Goal: Task Accomplishment & Management: Use online tool/utility

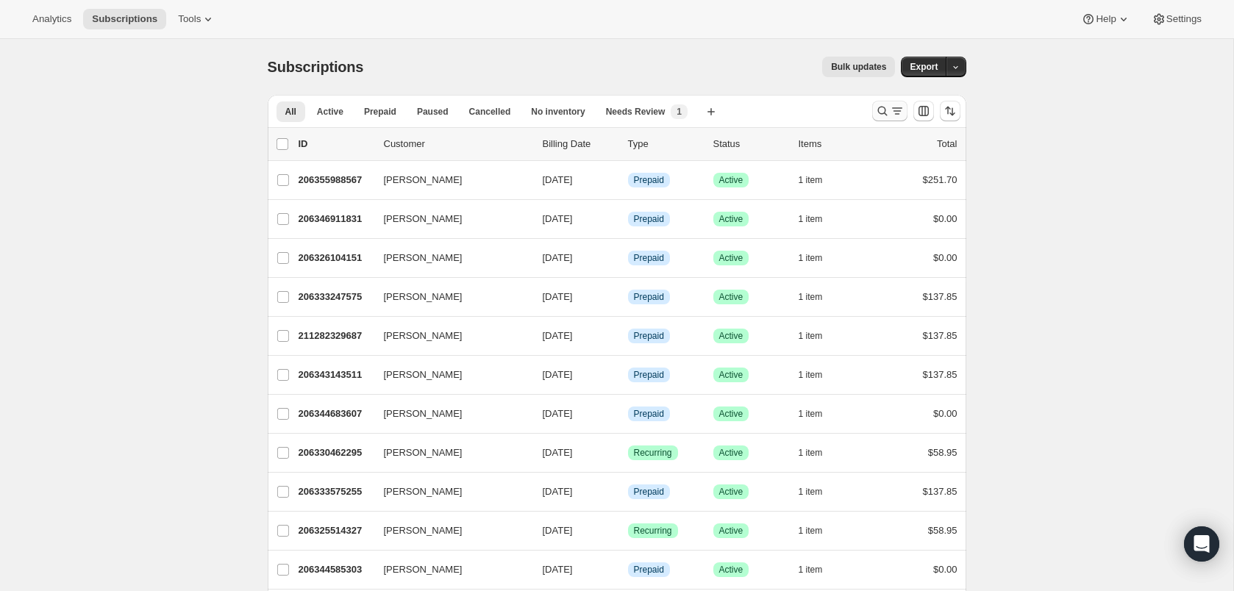
click at [889, 112] on icon "Search and filter results" at bounding box center [882, 111] width 15 height 15
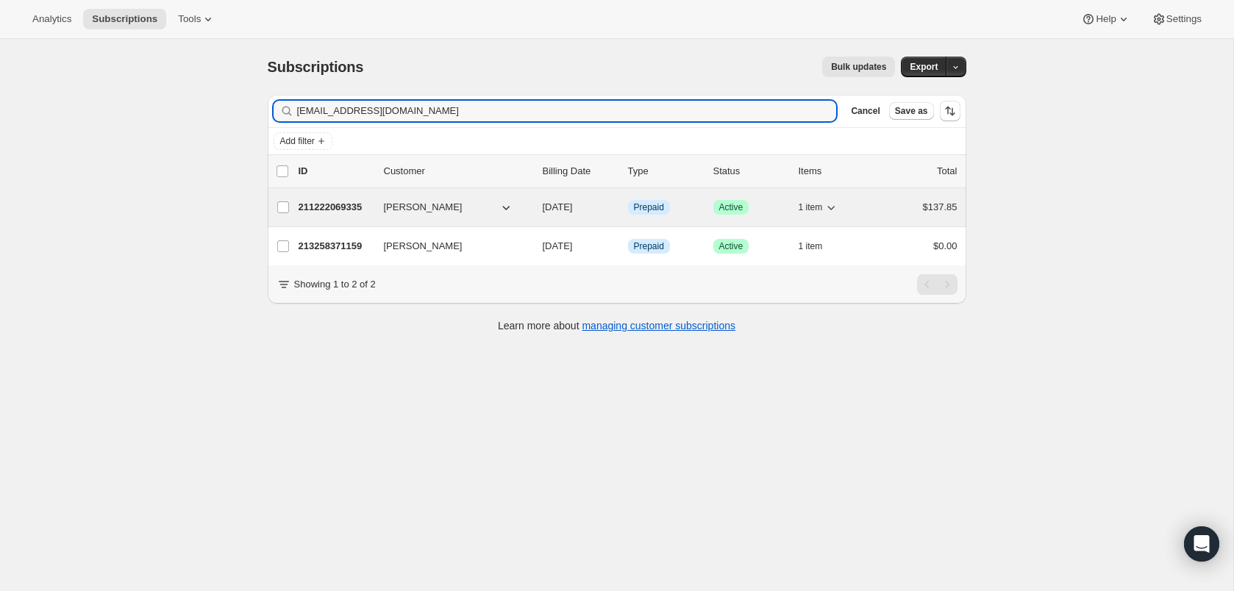
type input "[EMAIL_ADDRESS][DOMAIN_NAME]"
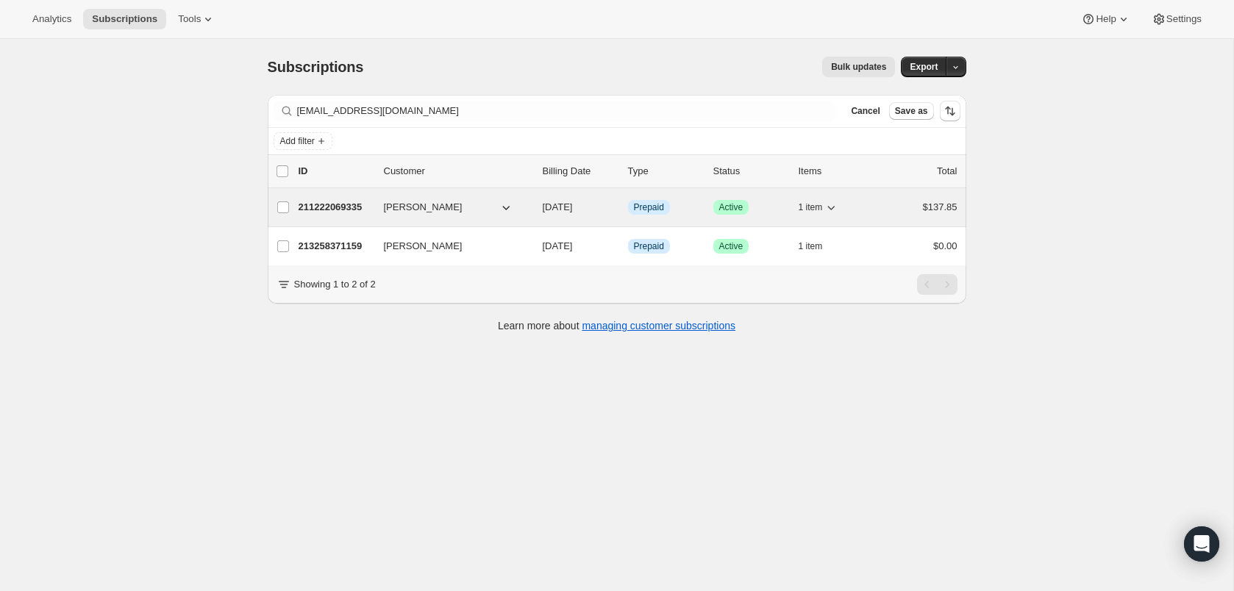
click at [408, 211] on span "[PERSON_NAME]" at bounding box center [423, 207] width 79 height 15
click at [357, 202] on p "211222069335" at bounding box center [336, 207] width 74 height 15
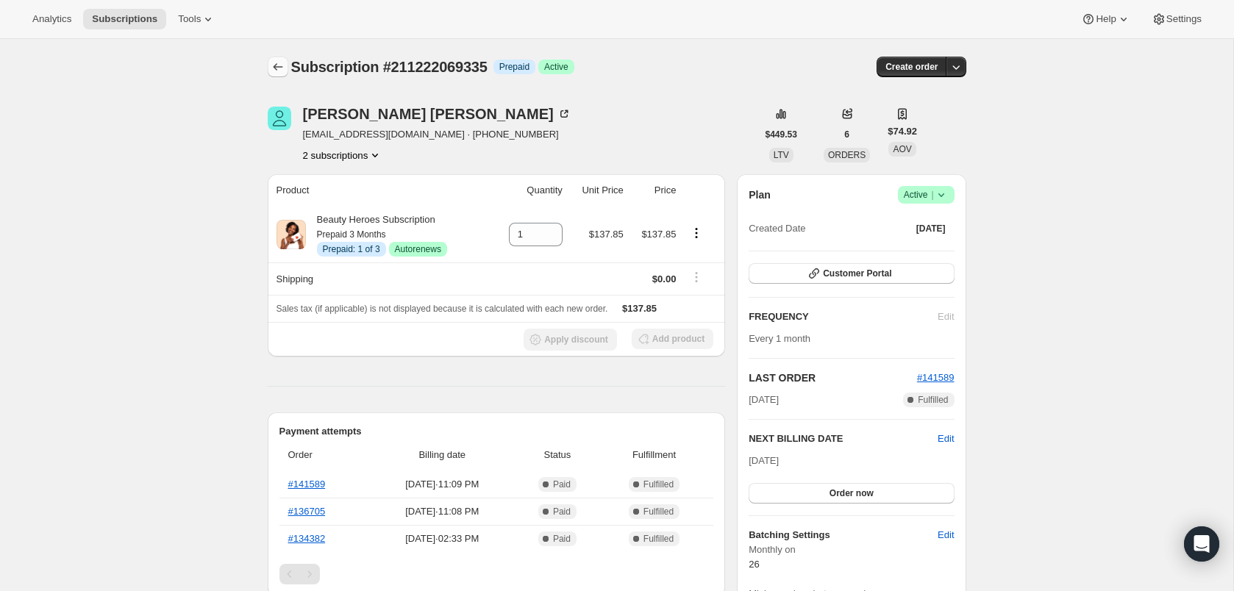
click at [271, 64] on icon "Subscriptions" at bounding box center [278, 67] width 15 height 15
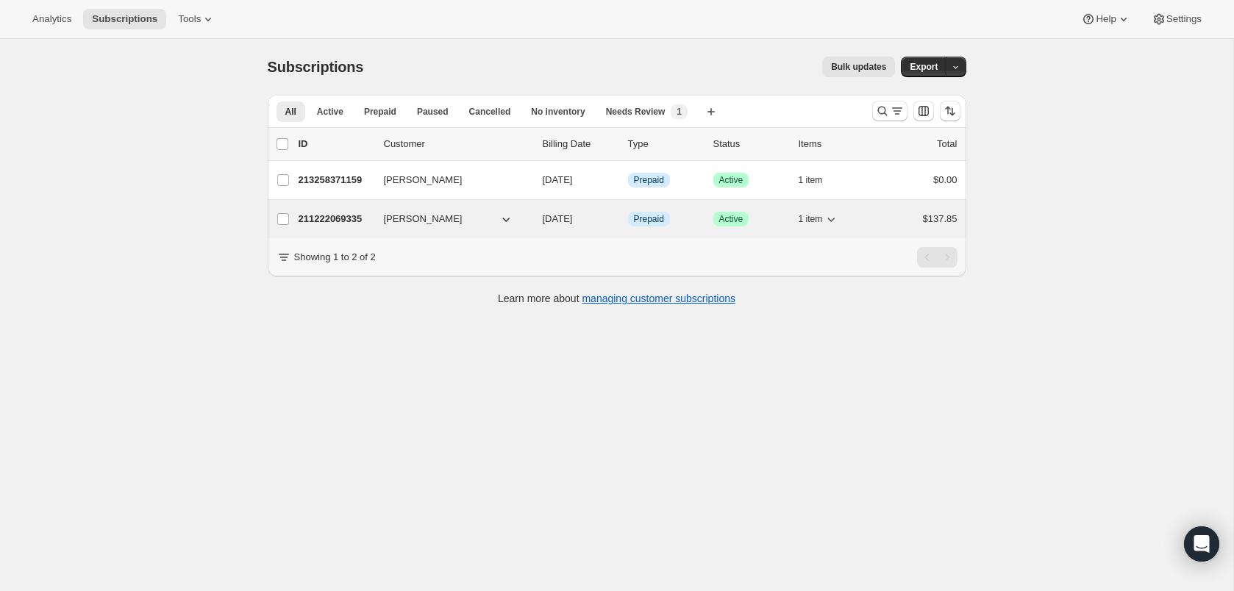
click at [427, 216] on span "[PERSON_NAME]" at bounding box center [423, 219] width 79 height 15
click at [360, 213] on p "211222069335" at bounding box center [336, 219] width 74 height 15
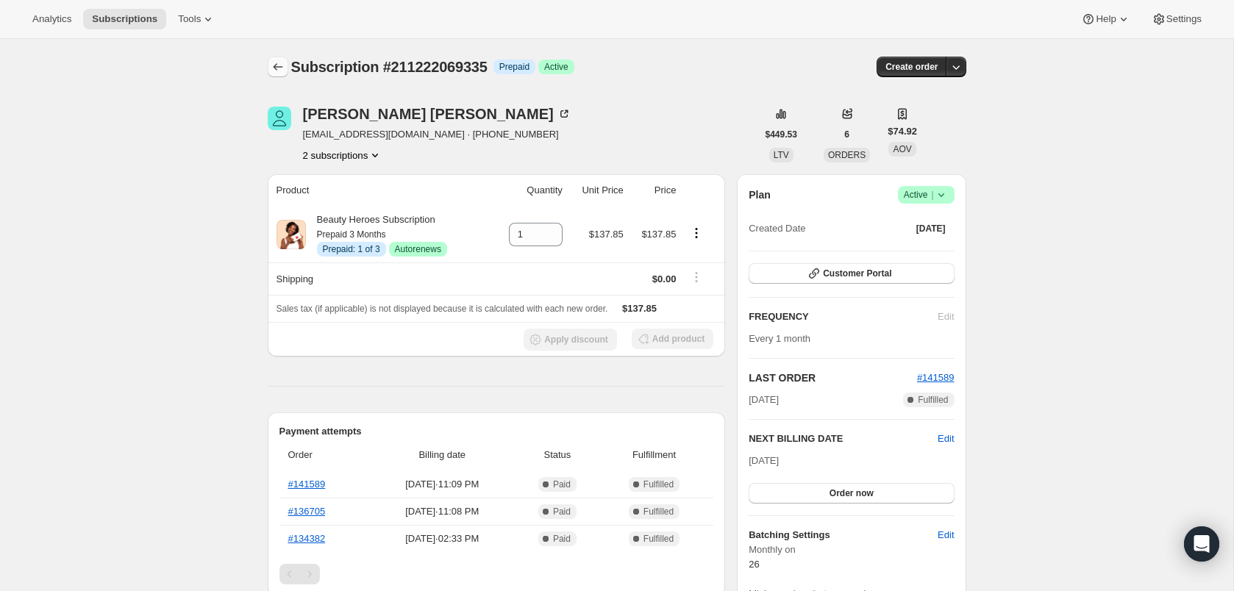
click at [269, 68] on button "Subscriptions" at bounding box center [278, 67] width 21 height 21
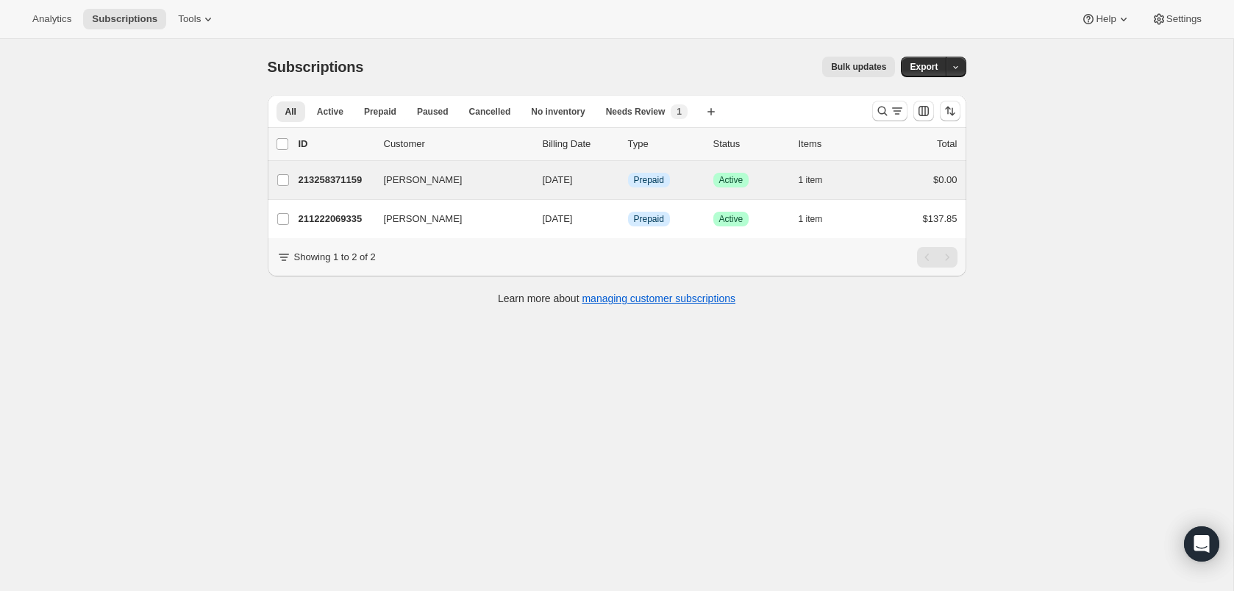
click at [452, 163] on div "[PERSON_NAME] 213258371159 [PERSON_NAME] [DATE] Info Prepaid Success Active 1 i…" at bounding box center [617, 180] width 699 height 38
click at [432, 185] on span "[PERSON_NAME]" at bounding box center [423, 180] width 79 height 15
click at [296, 175] on label "[PERSON_NAME]" at bounding box center [283, 180] width 31 height 38
click at [289, 175] on input "[PERSON_NAME]" at bounding box center [283, 180] width 12 height 12
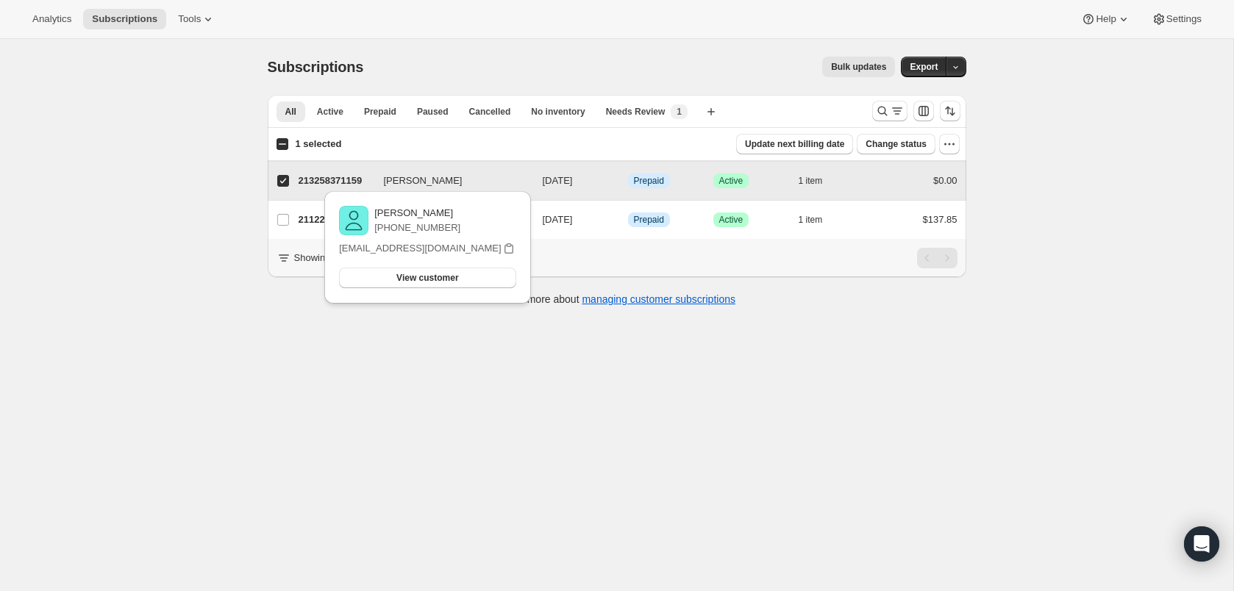
click at [279, 181] on input "[PERSON_NAME]" at bounding box center [283, 181] width 12 height 12
checkbox input "false"
click at [427, 179] on span "[PERSON_NAME]" at bounding box center [423, 180] width 79 height 15
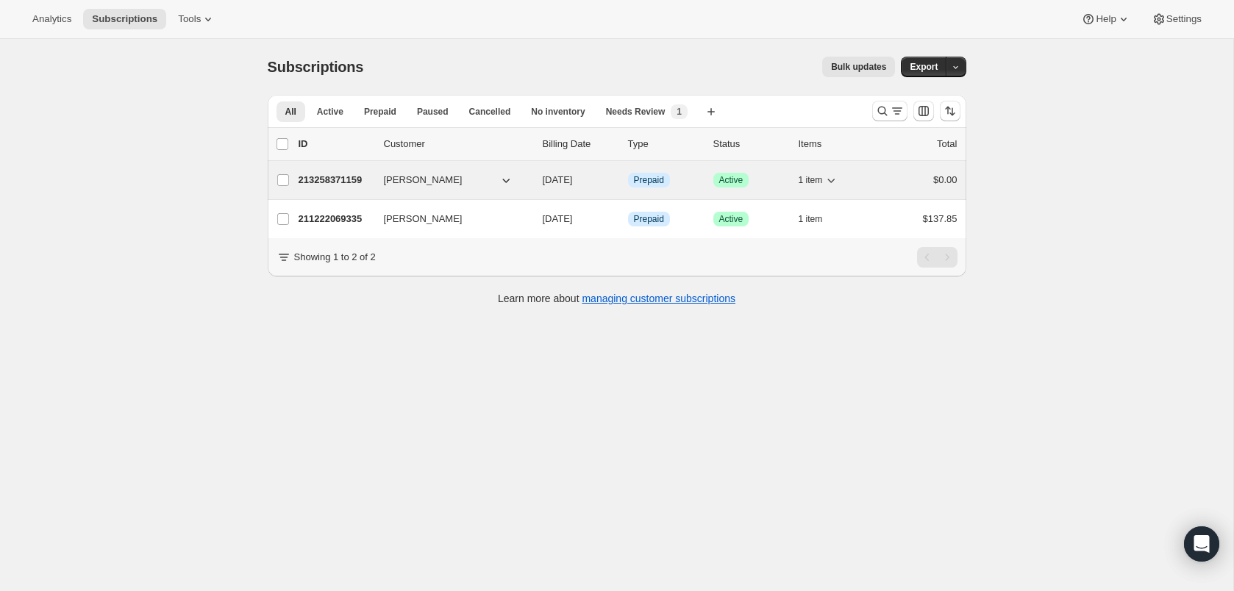
click at [439, 179] on span "[PERSON_NAME]" at bounding box center [423, 180] width 79 height 15
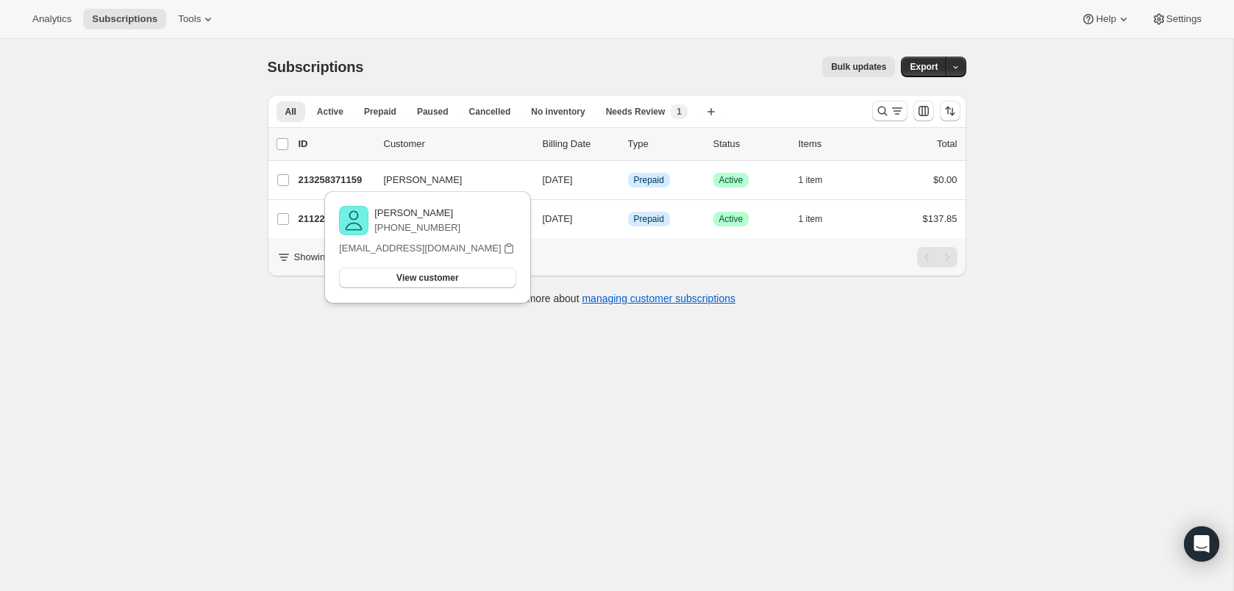
click at [900, 526] on div "Subscriptions. This page is ready Subscriptions Bulk updates More actions Bulk …" at bounding box center [617, 334] width 1234 height 591
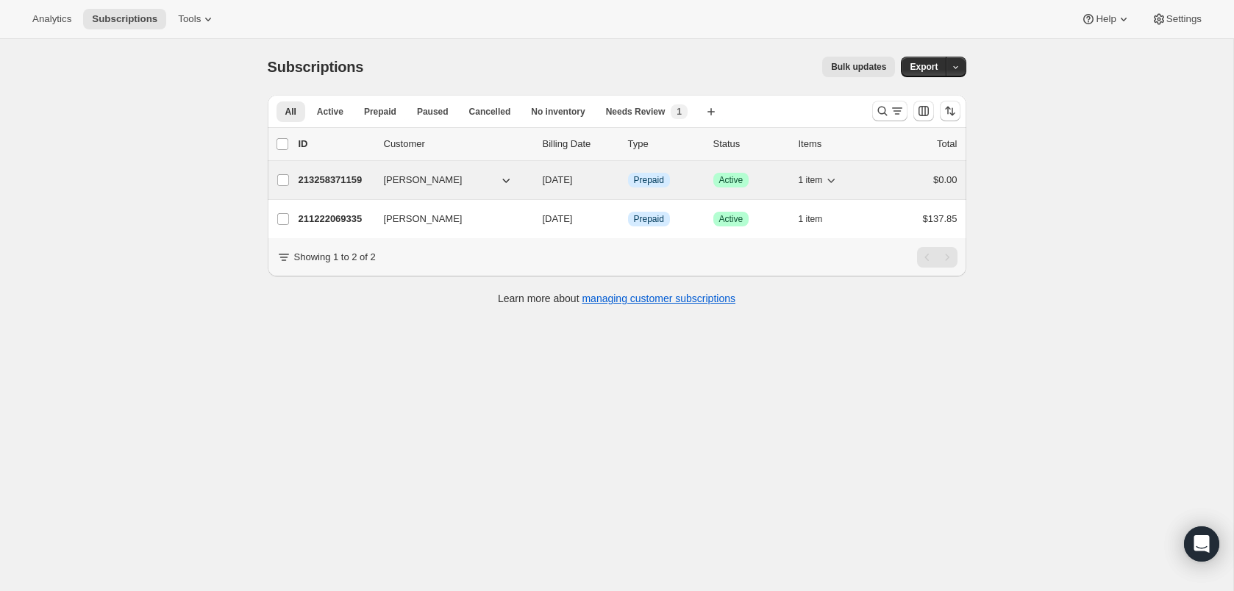
click at [341, 185] on p "213258371159" at bounding box center [336, 180] width 74 height 15
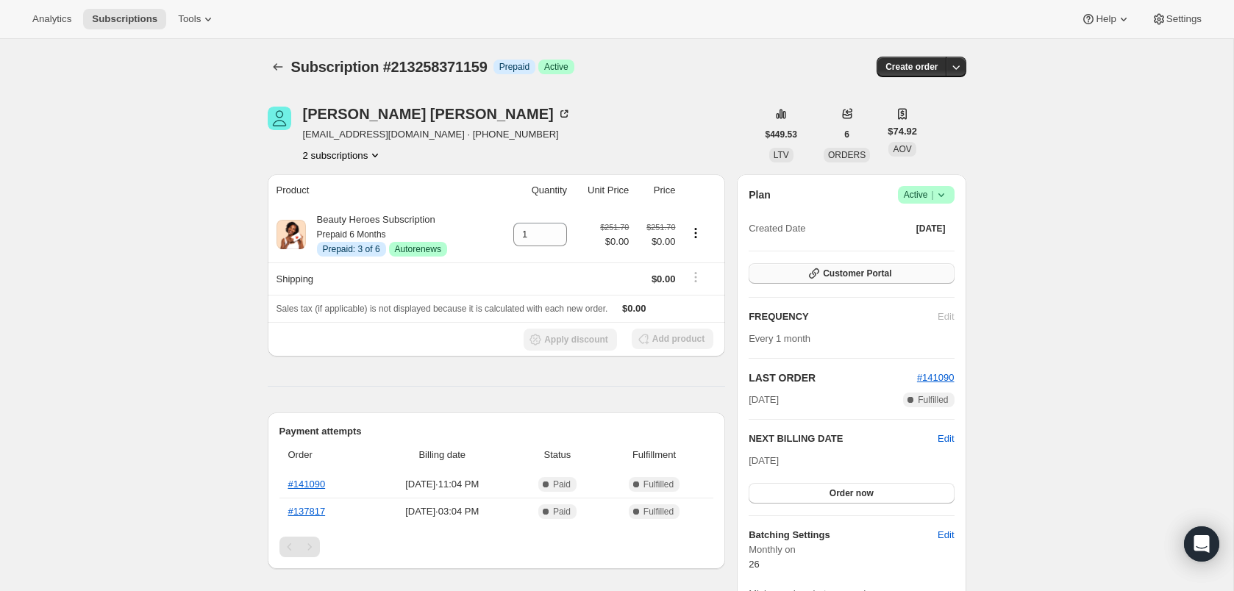
click at [887, 274] on span "Customer Portal" at bounding box center [857, 274] width 68 height 12
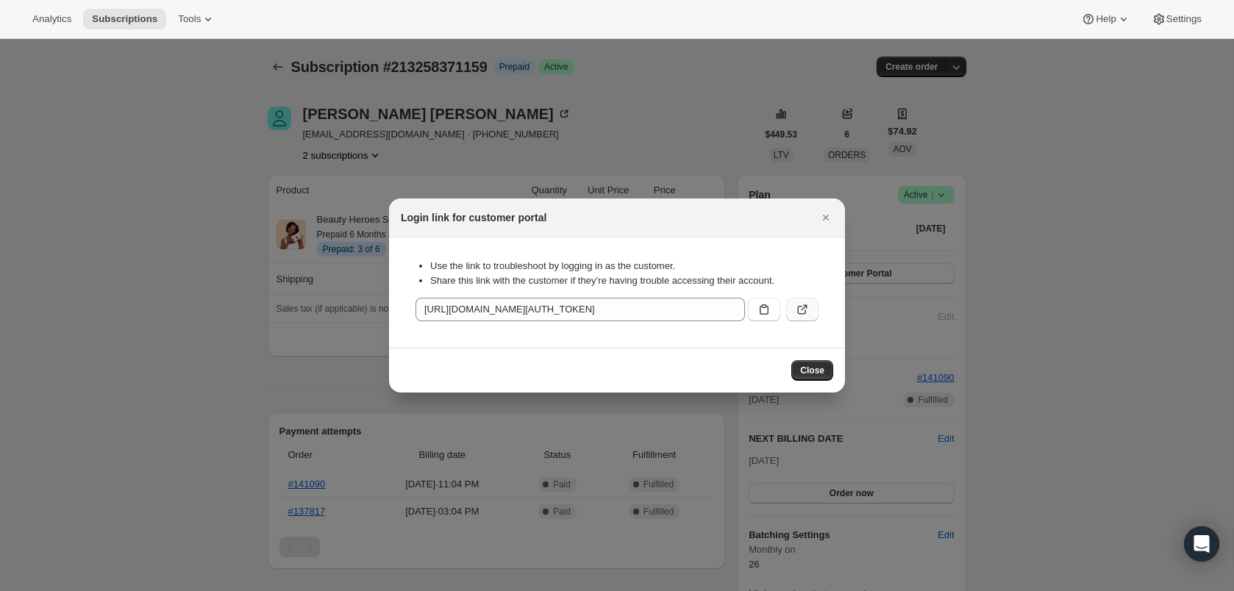
click at [806, 313] on icon ":rjf:" at bounding box center [802, 309] width 15 height 15
click at [822, 221] on icon "Close" at bounding box center [826, 217] width 15 height 15
